Goal: Obtain resource: Obtain resource

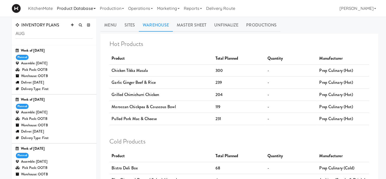
click at [90, 9] on link "Product Database" at bounding box center [76, 8] width 43 height 17
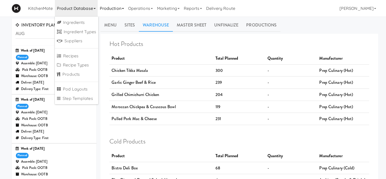
click at [103, 9] on link "Production" at bounding box center [112, 8] width 28 height 17
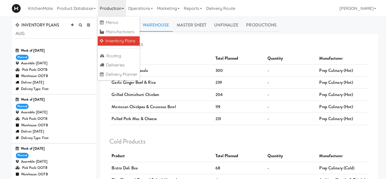
click at [118, 41] on link "Inventory Plans" at bounding box center [119, 40] width 42 height 9
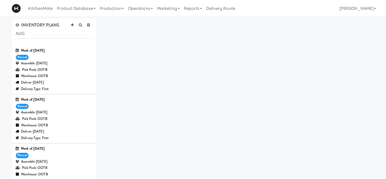
click at [78, 77] on div "Warehouse: OOTB" at bounding box center [54, 76] width 77 height 6
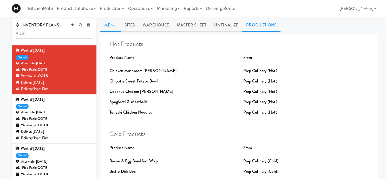
click at [251, 22] on link "Productions" at bounding box center [261, 25] width 38 height 13
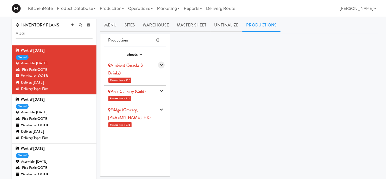
click at [162, 65] on icon "button" at bounding box center [161, 64] width 3 height 3
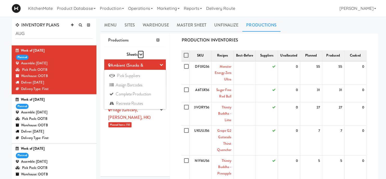
click at [140, 57] on button "button" at bounding box center [141, 55] width 6 height 8
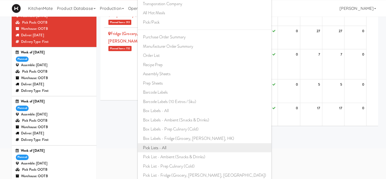
scroll to position [82, 0]
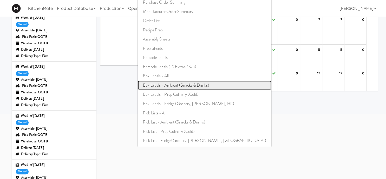
click at [179, 86] on link "Box Labels - Ambient (Snacks & Drinks)" at bounding box center [205, 85] width 134 height 9
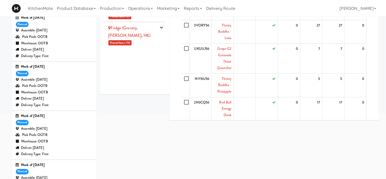
scroll to position [0, 0]
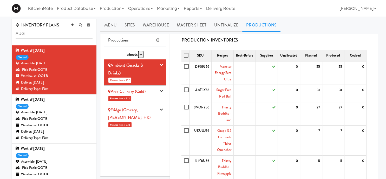
click at [141, 52] on button "button" at bounding box center [141, 55] width 6 height 8
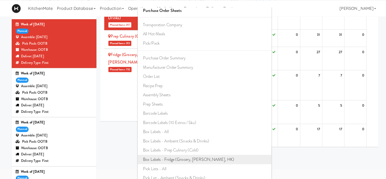
scroll to position [55, 0]
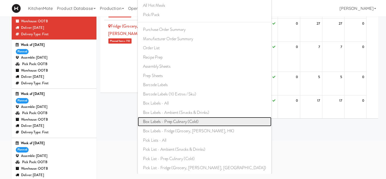
click at [191, 121] on link "Box Labels - Prep Culinary (Cold)" at bounding box center [205, 121] width 134 height 9
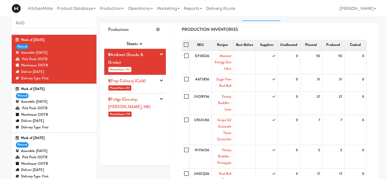
scroll to position [0, 0]
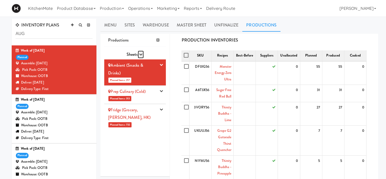
click at [139, 53] on button "button" at bounding box center [141, 55] width 6 height 8
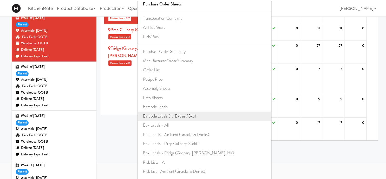
scroll to position [55, 0]
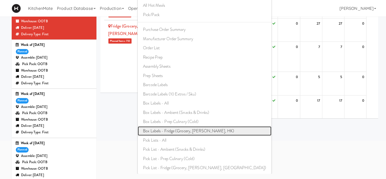
click at [183, 129] on link "Box Labels - Fridge (Grocery, [PERSON_NAME], HK)" at bounding box center [205, 131] width 134 height 9
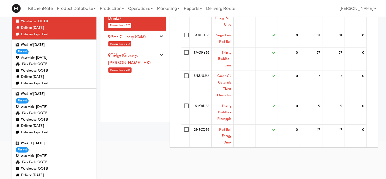
scroll to position [0, 0]
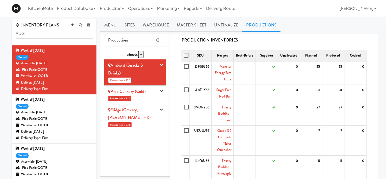
click at [141, 56] on icon "button" at bounding box center [140, 54] width 3 height 3
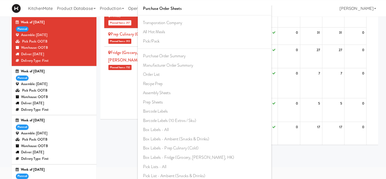
scroll to position [82, 0]
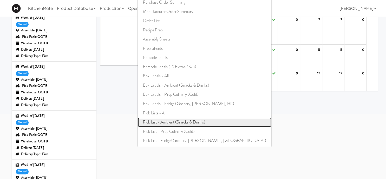
click at [187, 123] on link "Pick List - Ambient (Snacks & Drinks)" at bounding box center [205, 122] width 134 height 9
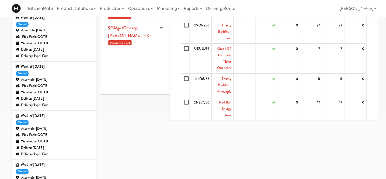
scroll to position [0, 0]
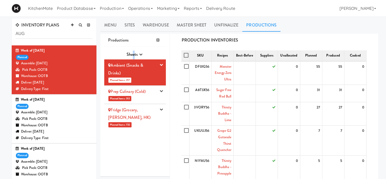
click at [134, 56] on span "Sheets" at bounding box center [131, 54] width 11 height 6
click at [140, 55] on icon "button" at bounding box center [140, 54] width 3 height 3
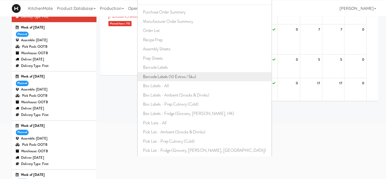
scroll to position [82, 0]
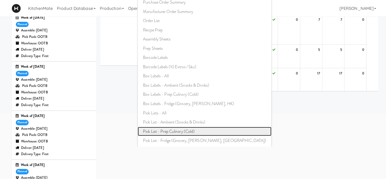
click at [180, 130] on link "Pick List - Prep Culinary (Cold)" at bounding box center [205, 131] width 134 height 9
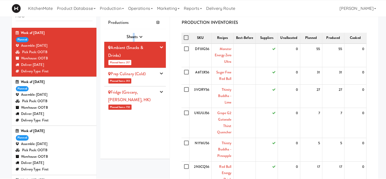
scroll to position [0, 0]
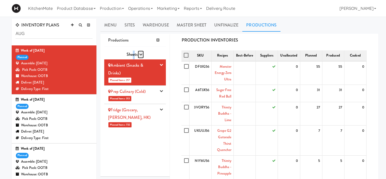
click at [141, 55] on icon "button" at bounding box center [140, 54] width 3 height 3
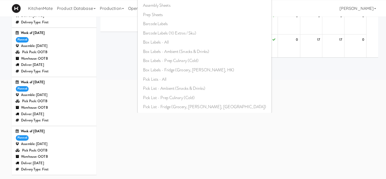
scroll to position [144, 0]
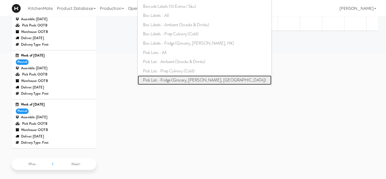
click at [185, 79] on link "Pick List - Fridge (Grocery, [PERSON_NAME], [GEOGRAPHIC_DATA])" at bounding box center [205, 80] width 134 height 9
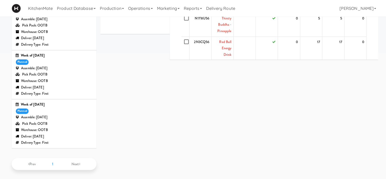
scroll to position [0, 0]
